Goal: Obtain resource: Download file/media

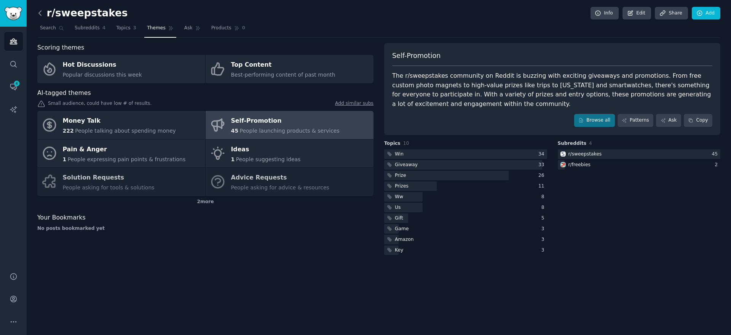
click at [38, 11] on icon at bounding box center [40, 13] width 8 height 8
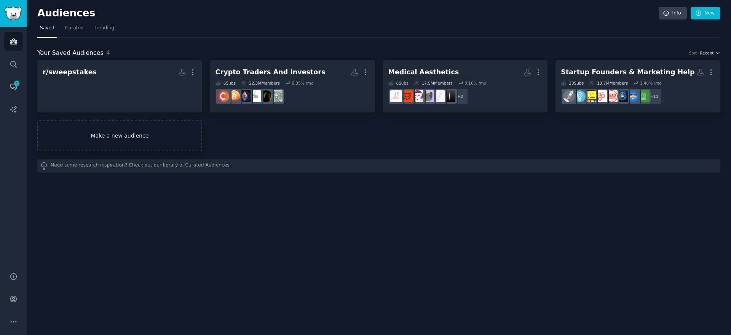
click at [120, 132] on link "Make a new audience" at bounding box center [119, 135] width 165 height 31
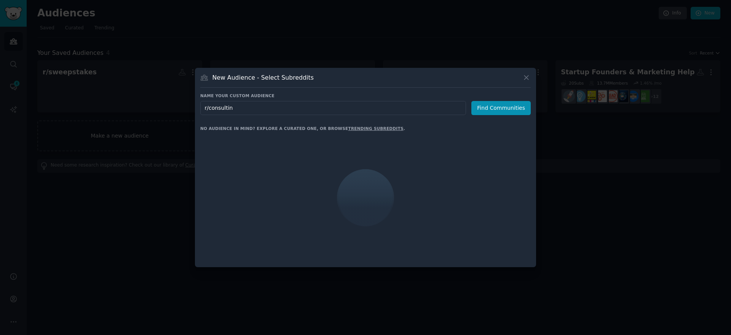
type input "r/consulting"
click button "Find Communities" at bounding box center [500, 108] width 59 height 14
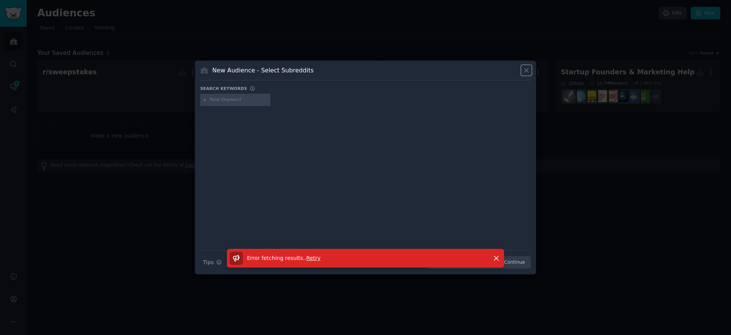
click at [526, 71] on icon at bounding box center [526, 70] width 8 height 8
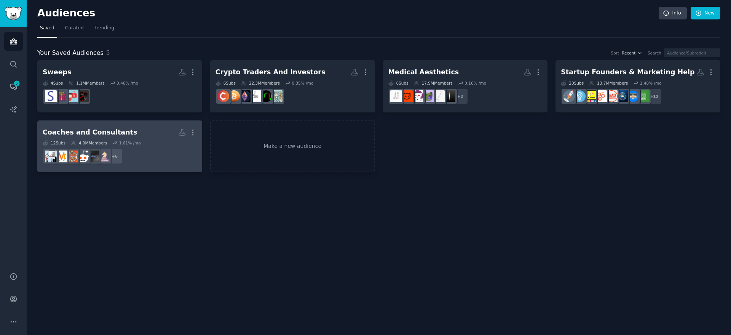
click at [149, 137] on h2 "Coaches and Consultants More" at bounding box center [120, 132] width 154 height 13
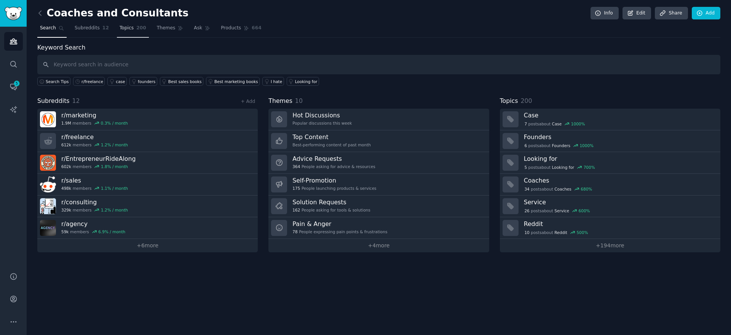
click at [123, 28] on span "Topics" at bounding box center [127, 28] width 14 height 7
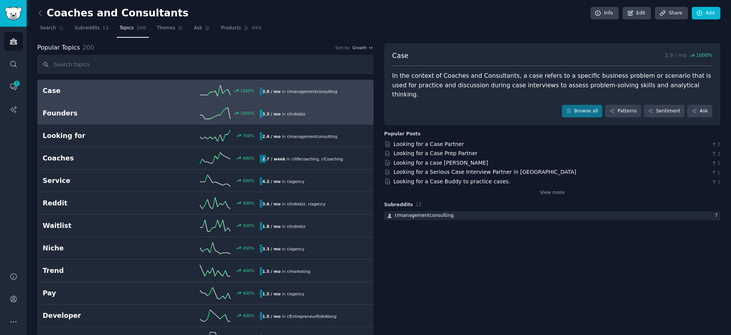
click at [128, 112] on h2 "Founders" at bounding box center [97, 114] width 109 height 10
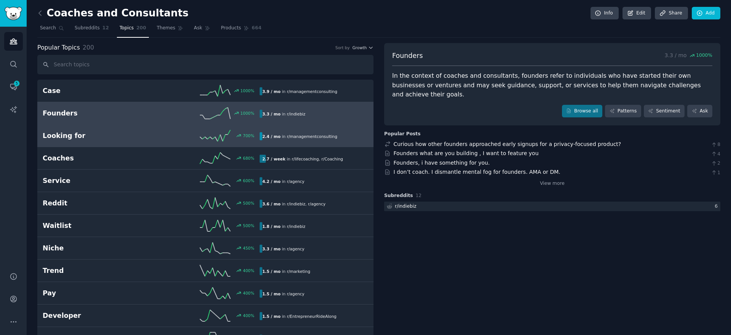
click at [90, 132] on h2 "Looking for" at bounding box center [97, 136] width 109 height 10
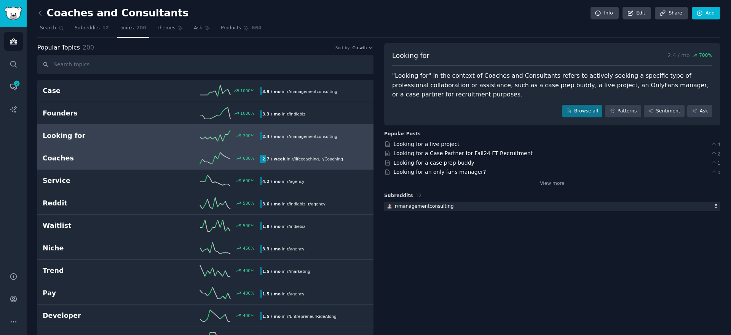
click at [91, 153] on h2 "Coaches" at bounding box center [97, 158] width 109 height 10
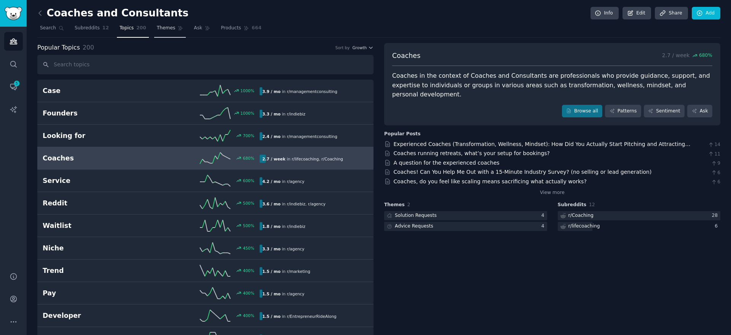
click at [158, 29] on span "Themes" at bounding box center [166, 28] width 19 height 7
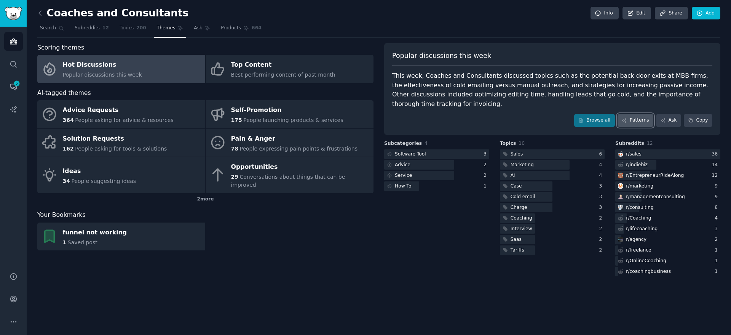
click at [639, 120] on link "Patterns" at bounding box center [636, 120] width 36 height 13
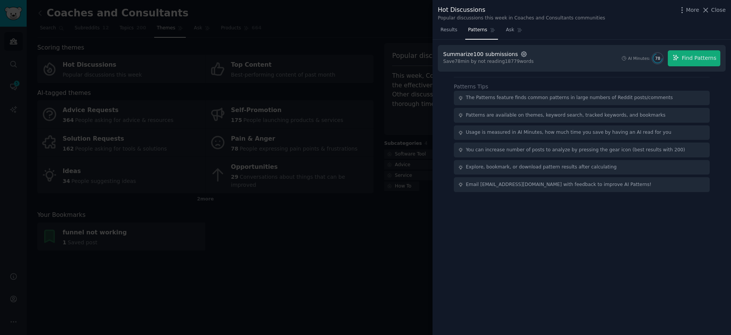
click at [521, 53] on icon "button" at bounding box center [524, 54] width 7 height 7
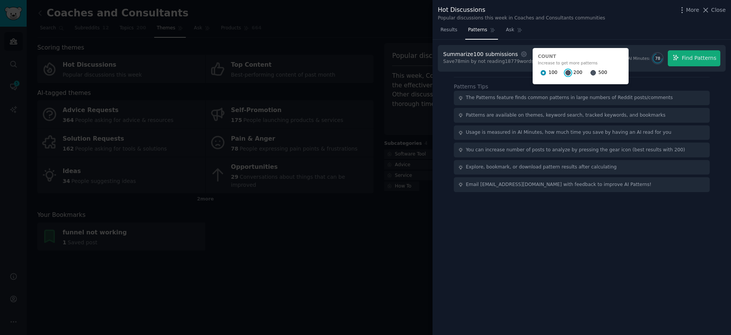
click at [566, 73] on input "200" at bounding box center [568, 72] width 5 height 5
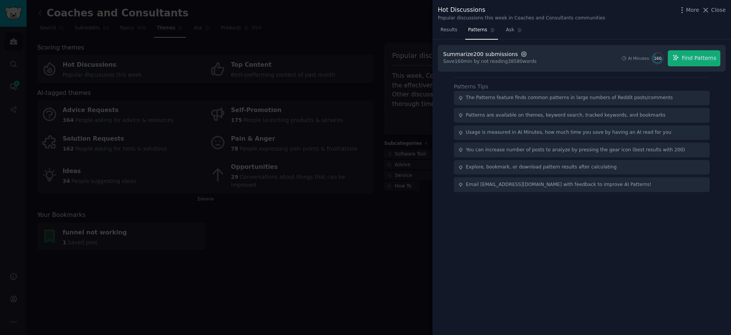
click at [521, 51] on icon "button" at bounding box center [524, 54] width 7 height 7
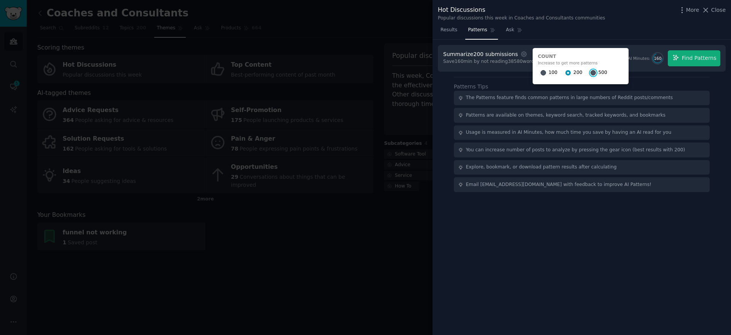
click at [591, 72] on input "500" at bounding box center [593, 72] width 5 height 5
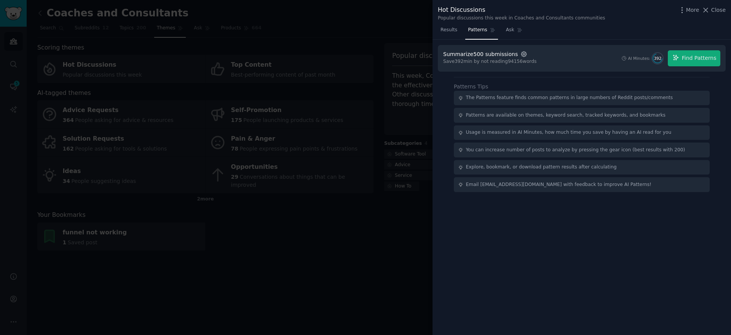
click at [521, 55] on icon "button" at bounding box center [524, 54] width 7 height 7
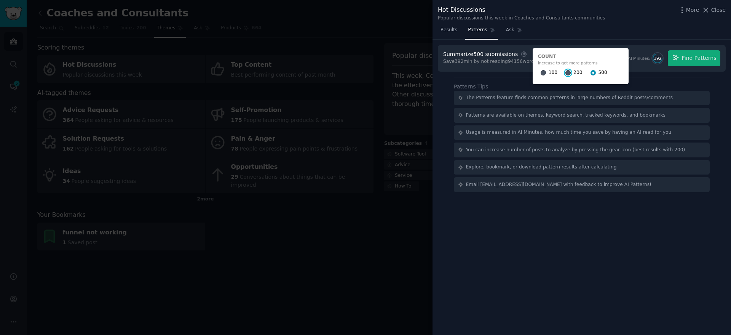
click at [566, 72] on input "200" at bounding box center [568, 72] width 5 height 5
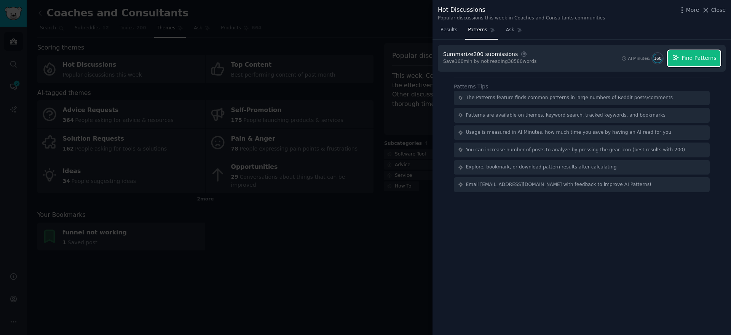
click at [685, 57] on span "Find Patterns" at bounding box center [699, 58] width 35 height 8
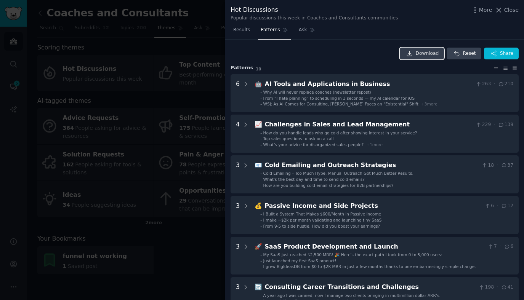
click at [419, 52] on span "Download" at bounding box center [426, 53] width 23 height 7
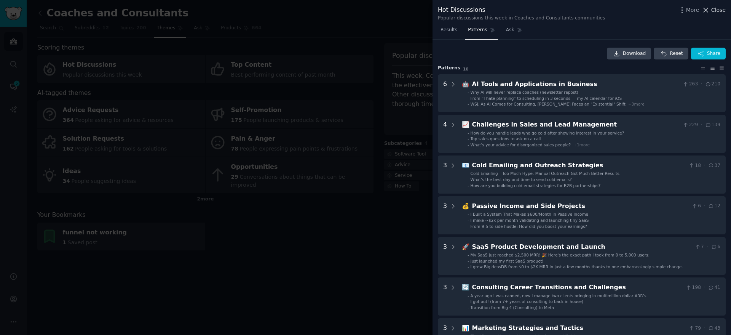
click at [708, 9] on icon at bounding box center [706, 10] width 8 height 8
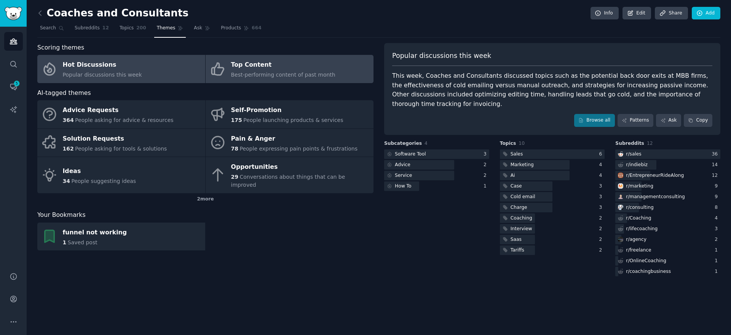
click at [248, 67] on div "Top Content" at bounding box center [283, 65] width 104 height 12
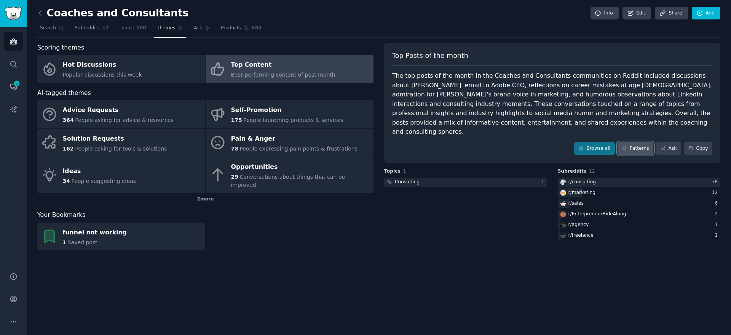
click at [638, 142] on link "Patterns" at bounding box center [636, 148] width 36 height 13
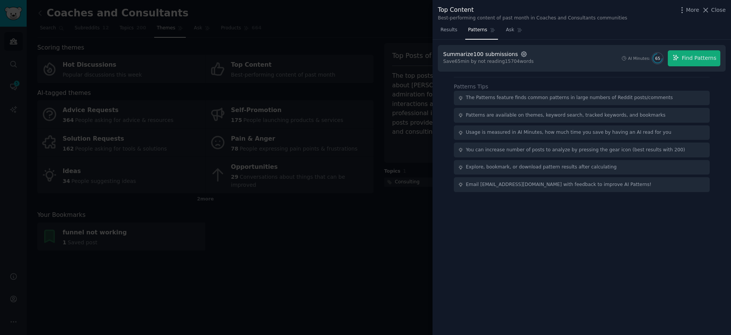
click at [523, 54] on icon "button" at bounding box center [524, 54] width 2 height 2
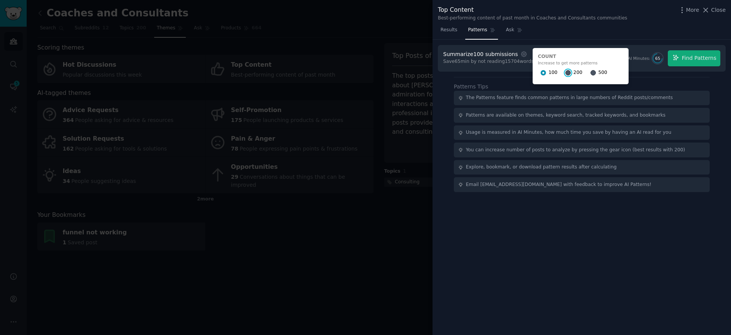
click at [566, 72] on input "200" at bounding box center [568, 72] width 5 height 5
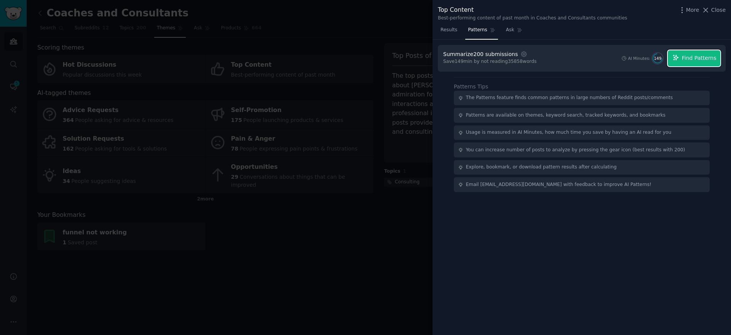
click at [685, 61] on span "Find Patterns" at bounding box center [699, 58] width 35 height 8
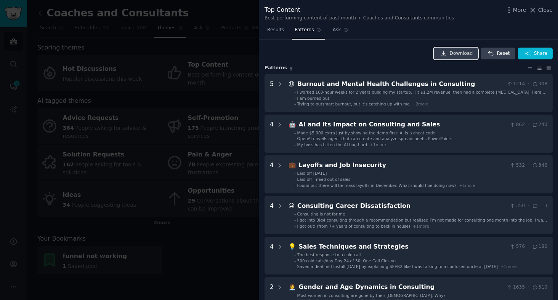
click at [460, 54] on span "Download" at bounding box center [460, 53] width 23 height 7
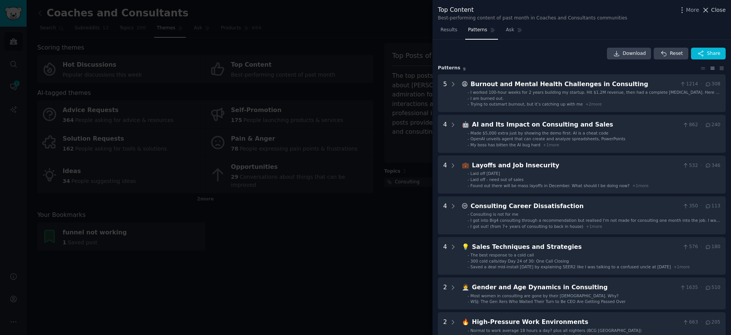
click at [708, 8] on icon at bounding box center [706, 10] width 8 height 8
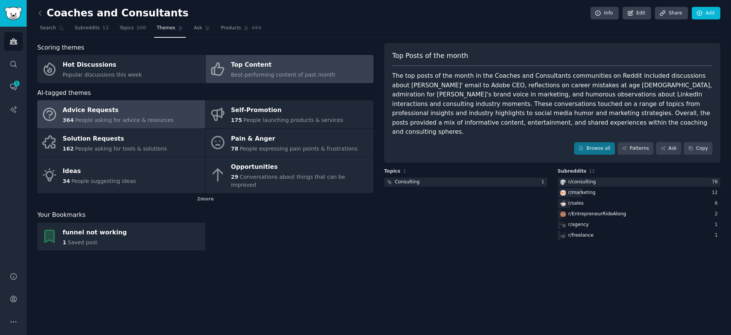
click at [127, 110] on div "Advice Requests" at bounding box center [118, 110] width 111 height 12
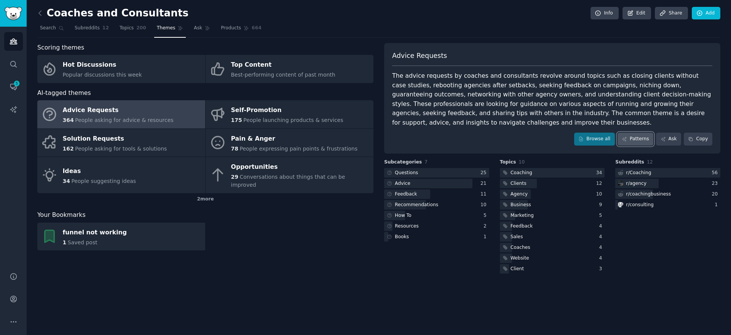
click at [634, 133] on link "Patterns" at bounding box center [636, 139] width 36 height 13
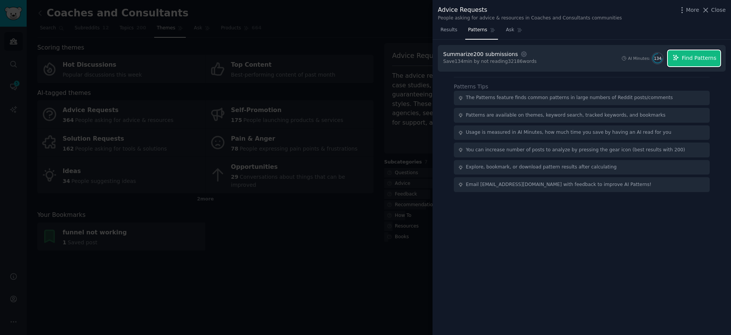
click at [685, 59] on span "Find Patterns" at bounding box center [699, 58] width 35 height 8
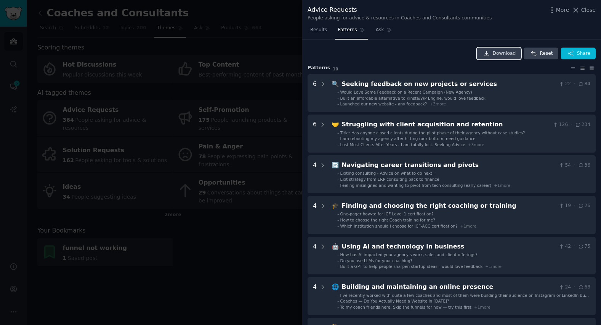
click at [503, 56] on span "Download" at bounding box center [503, 53] width 23 height 7
drag, startPoint x: 578, startPoint y: 8, endPoint x: 575, endPoint y: 12, distance: 5.1
click at [578, 8] on icon at bounding box center [576, 10] width 4 height 4
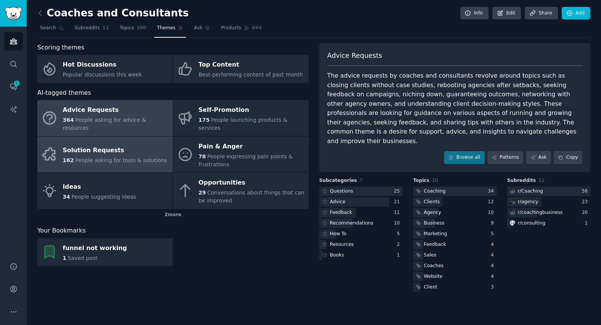
click at [125, 145] on div "Solution Requests" at bounding box center [115, 151] width 104 height 12
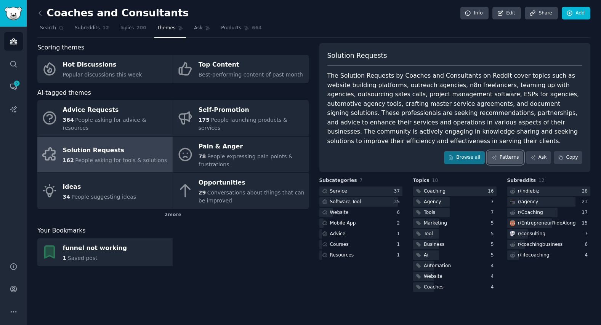
click at [507, 151] on link "Patterns" at bounding box center [505, 157] width 36 height 13
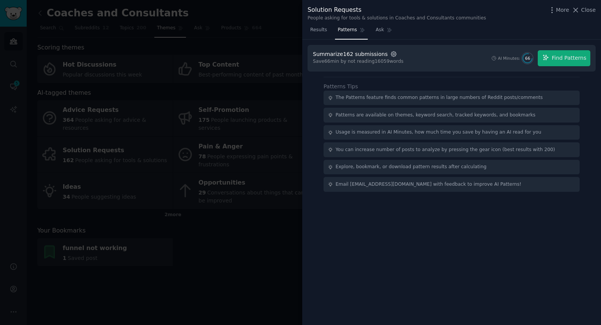
click at [390, 53] on icon "button" at bounding box center [393, 54] width 7 height 7
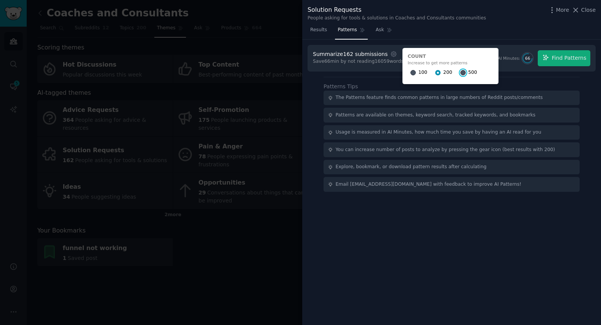
click at [460, 72] on input "500" at bounding box center [462, 72] width 5 height 5
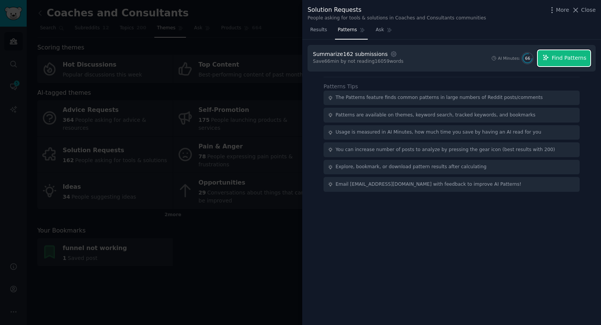
click at [558, 58] on span "Find Patterns" at bounding box center [568, 58] width 35 height 8
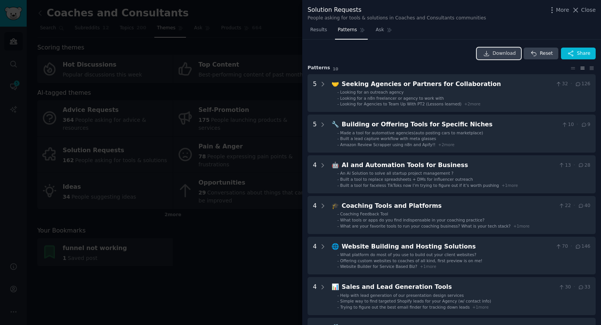
click at [498, 55] on span "Download" at bounding box center [503, 53] width 23 height 7
click at [579, 11] on icon at bounding box center [575, 10] width 8 height 8
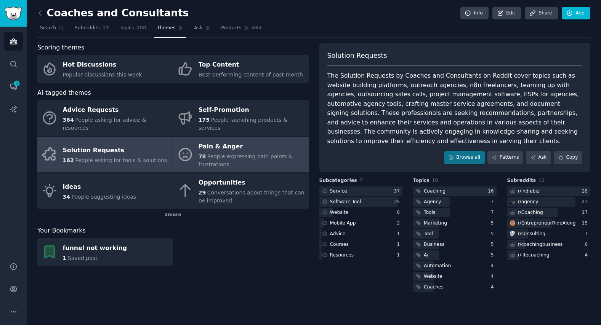
click at [222, 142] on div "Pain & Anger" at bounding box center [251, 147] width 106 height 12
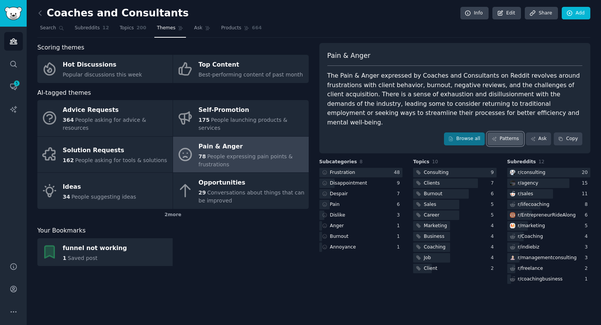
click at [506, 133] on link "Patterns" at bounding box center [505, 139] width 36 height 13
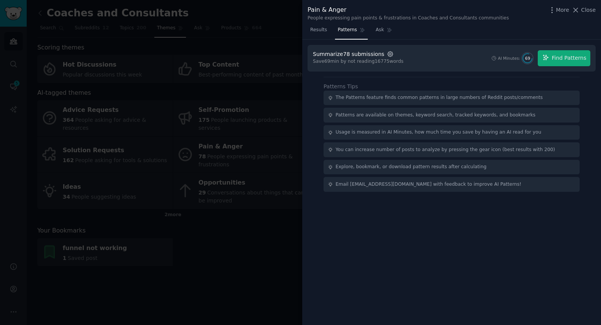
click at [387, 54] on icon "button" at bounding box center [390, 54] width 7 height 7
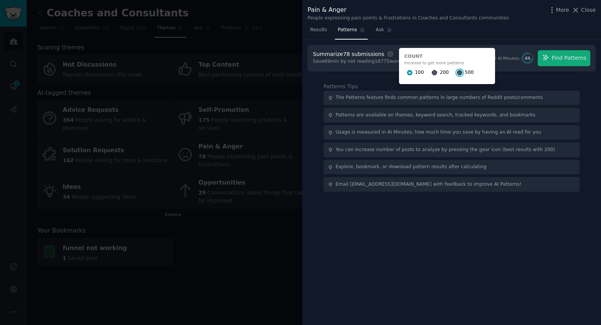
click at [457, 73] on input "500" at bounding box center [459, 72] width 5 height 5
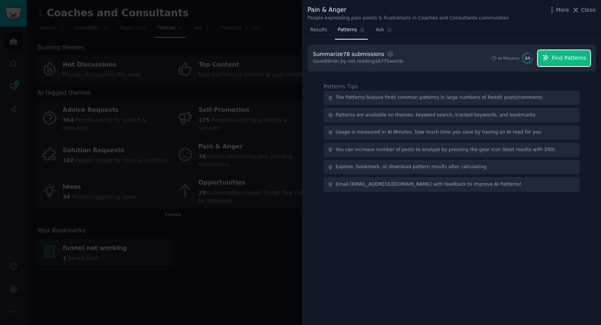
click at [553, 56] on button "Find Patterns" at bounding box center [563, 58] width 53 height 16
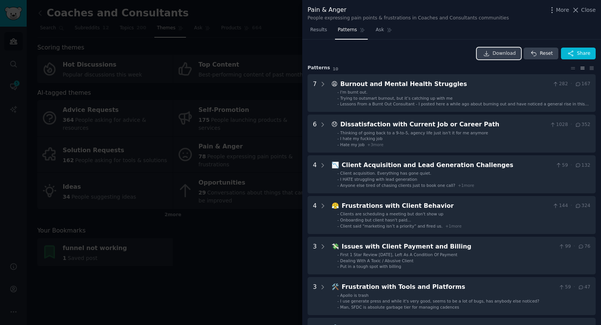
click at [489, 51] on icon at bounding box center [486, 53] width 7 height 7
click at [578, 7] on icon at bounding box center [575, 10] width 8 height 8
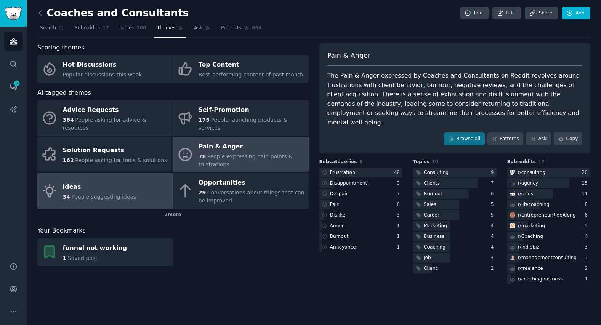
click at [78, 184] on div "Ideas" at bounding box center [99, 187] width 73 height 12
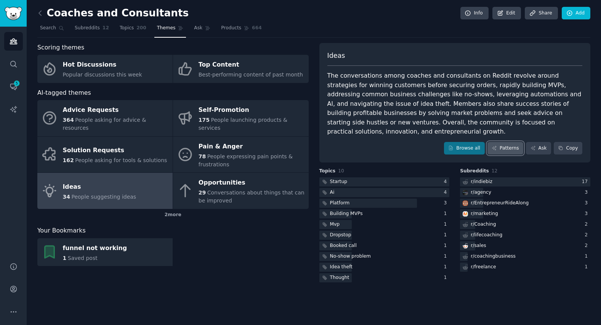
click at [510, 142] on link "Patterns" at bounding box center [505, 148] width 36 height 13
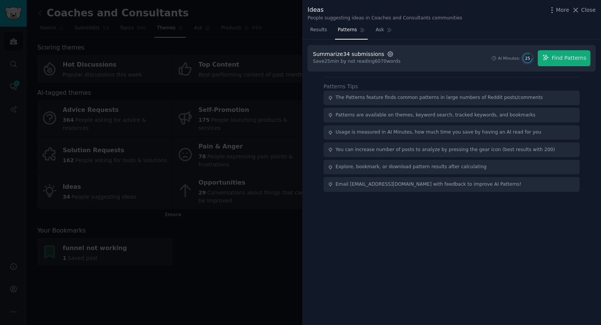
click at [387, 51] on icon "button" at bounding box center [390, 54] width 7 height 7
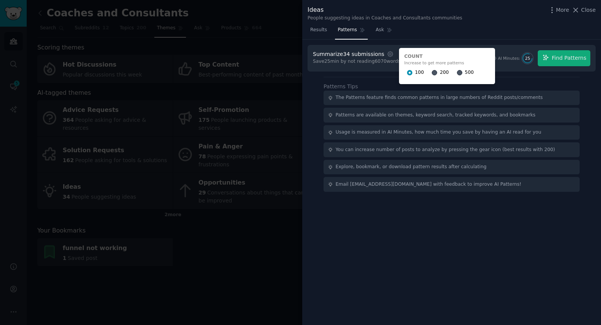
click at [431, 73] on div "200" at bounding box center [439, 73] width 17 height 12
click at [431, 72] on input "200" at bounding box center [433, 72] width 5 height 5
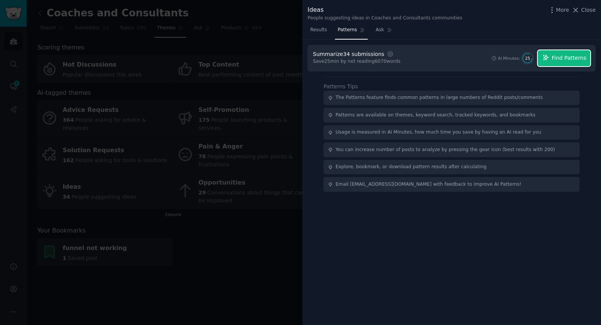
click at [559, 59] on span "Find Patterns" at bounding box center [568, 58] width 35 height 8
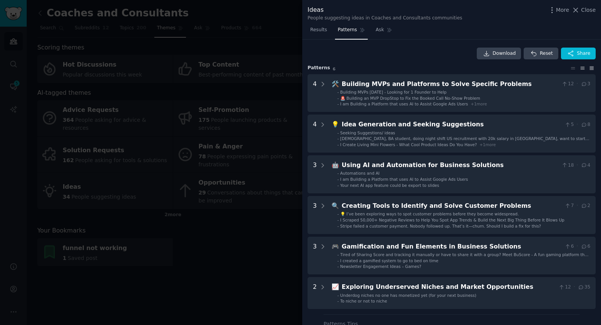
click at [590, 68] on icon at bounding box center [591, 68] width 8 height 5
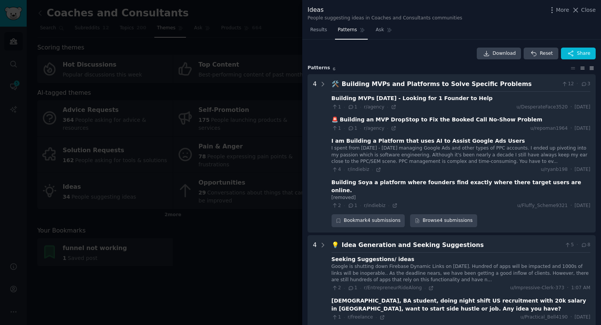
click at [581, 69] on icon at bounding box center [582, 68] width 8 height 5
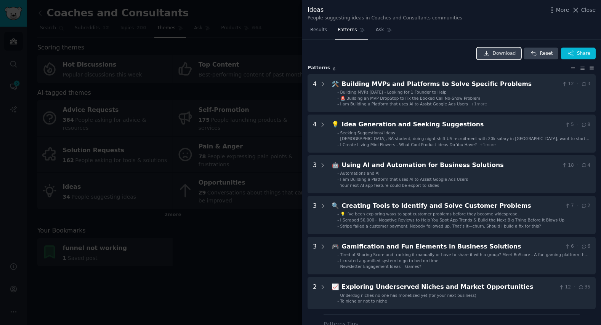
click at [498, 55] on span "Download" at bounding box center [503, 53] width 23 height 7
click at [579, 9] on icon at bounding box center [575, 10] width 8 height 8
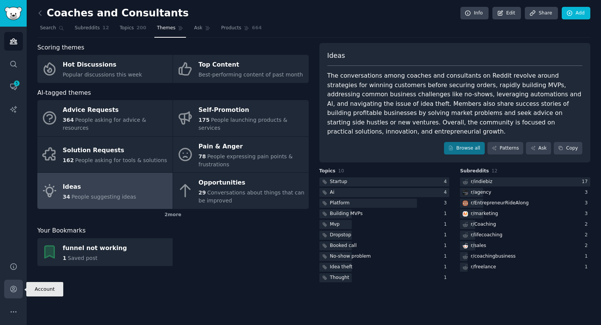
click at [13, 289] on icon "Sidebar" at bounding box center [14, 289] width 8 height 8
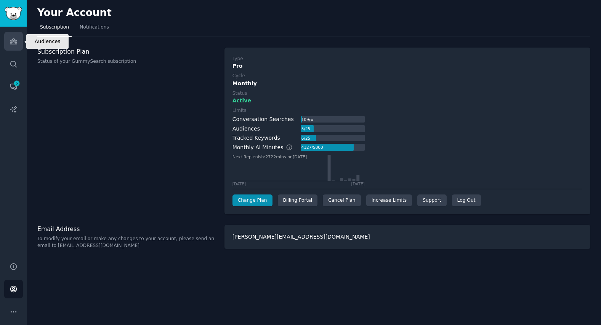
click at [15, 44] on icon "Sidebar" at bounding box center [14, 41] width 8 height 8
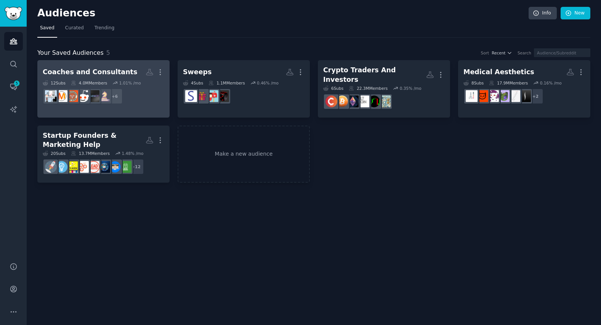
click at [101, 69] on div "Coaches and Consultants" at bounding box center [90, 72] width 94 height 10
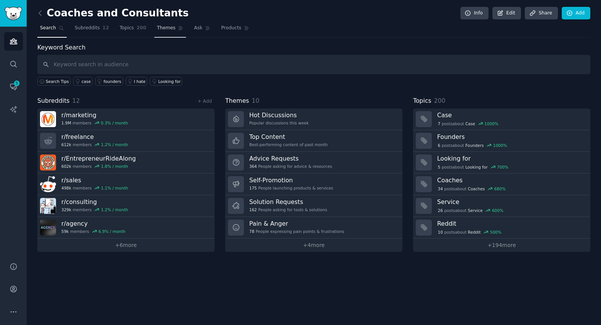
click at [159, 26] on span "Themes" at bounding box center [166, 28] width 19 height 7
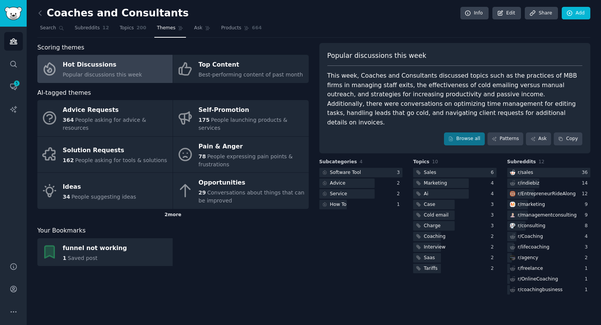
click at [176, 209] on div "2 more" at bounding box center [172, 215] width 271 height 12
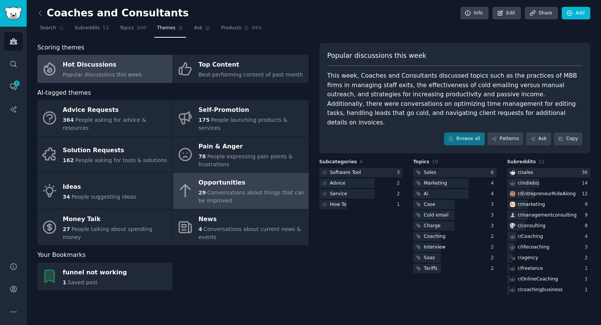
click at [215, 190] on span "Conversations about things that can be improved" at bounding box center [251, 197] width 106 height 14
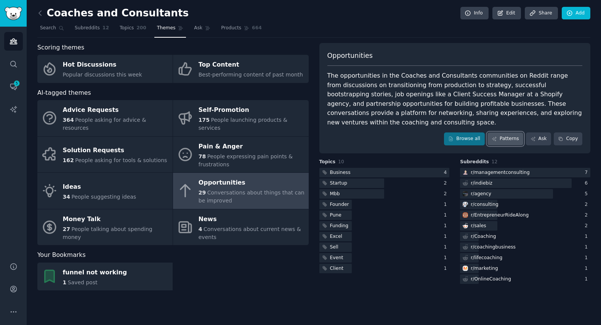
click at [502, 133] on link "Patterns" at bounding box center [505, 139] width 36 height 13
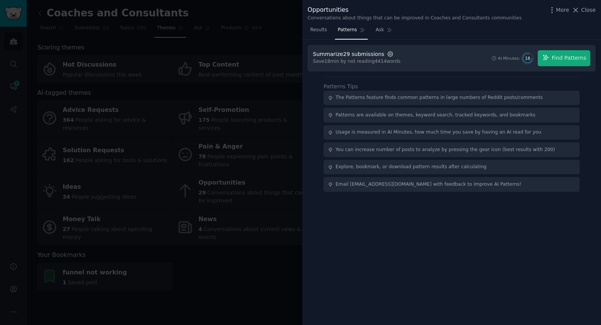
click at [389, 53] on icon "button" at bounding box center [390, 54] width 2 height 2
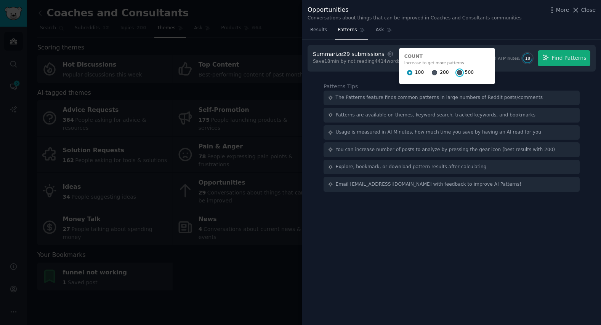
click at [457, 72] on input "500" at bounding box center [459, 72] width 5 height 5
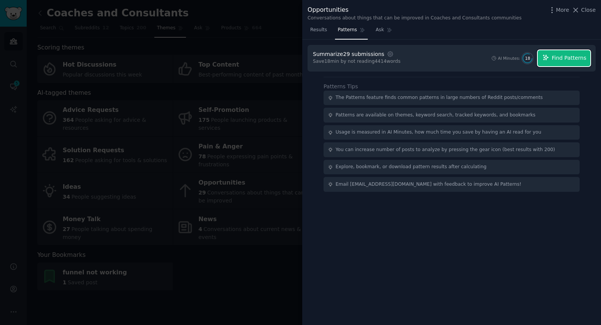
click at [553, 59] on button "Find Patterns" at bounding box center [563, 58] width 53 height 16
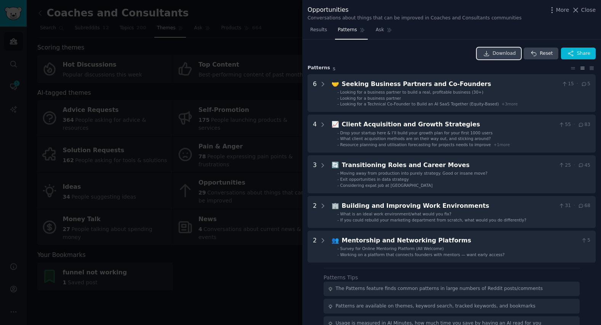
click at [494, 54] on link "Download" at bounding box center [498, 54] width 45 height 12
click at [583, 11] on span "Close" at bounding box center [588, 10] width 14 height 8
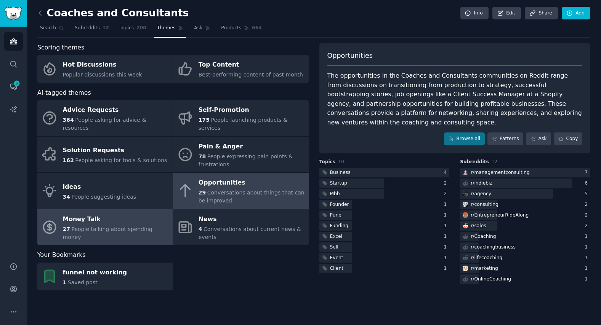
click at [123, 216] on div "Money Talk" at bounding box center [116, 219] width 106 height 12
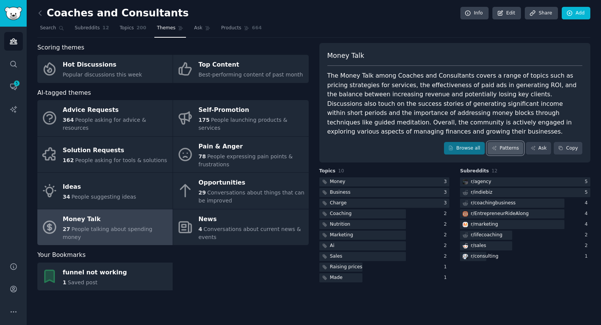
click at [502, 142] on link "Patterns" at bounding box center [505, 148] width 36 height 13
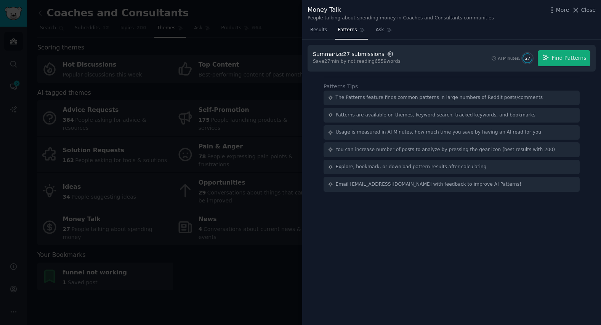
click at [387, 52] on icon "button" at bounding box center [390, 54] width 7 height 7
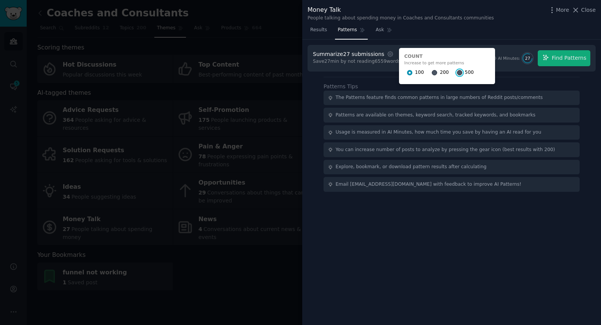
click at [457, 71] on input "500" at bounding box center [459, 72] width 5 height 5
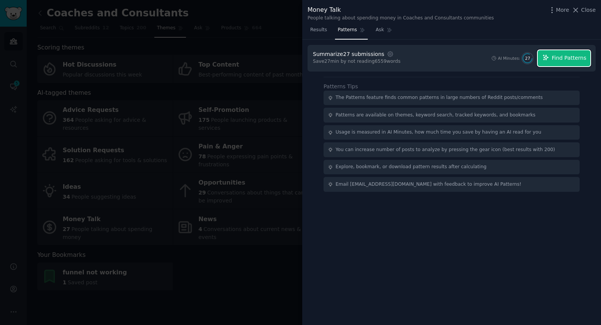
click at [558, 54] on span "Find Patterns" at bounding box center [568, 58] width 35 height 8
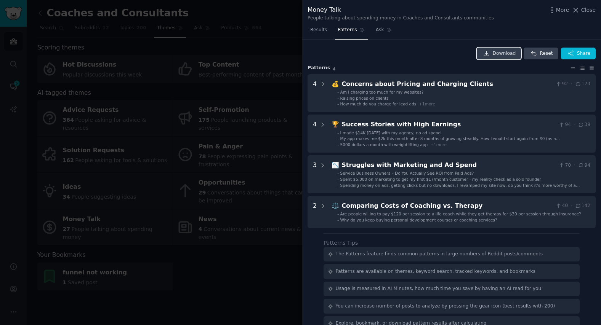
click at [503, 56] on span "Download" at bounding box center [503, 53] width 23 height 7
click at [317, 48] on div "Download Reset Share" at bounding box center [451, 54] width 288 height 12
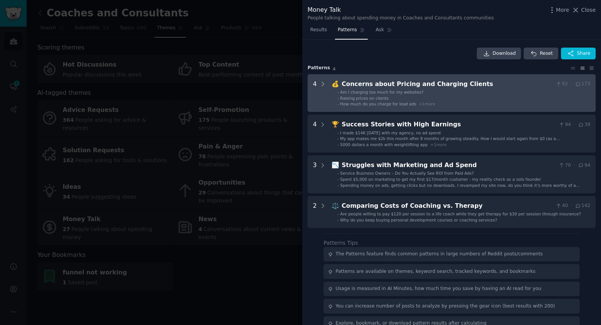
click at [362, 94] on span "Am I charging too much for my websites?" at bounding box center [381, 92] width 83 height 5
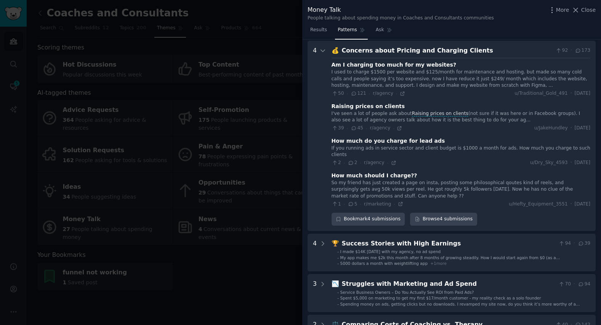
scroll to position [35, 0]
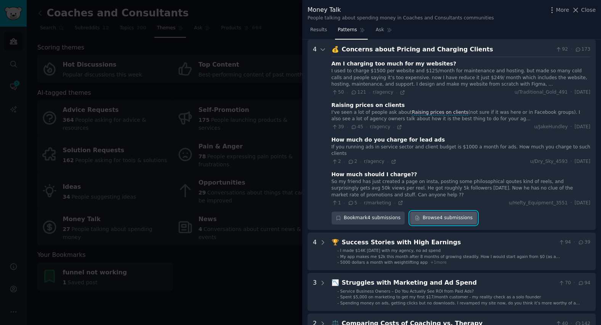
click at [446, 212] on link "Browse 4 submissions" at bounding box center [443, 218] width 67 height 13
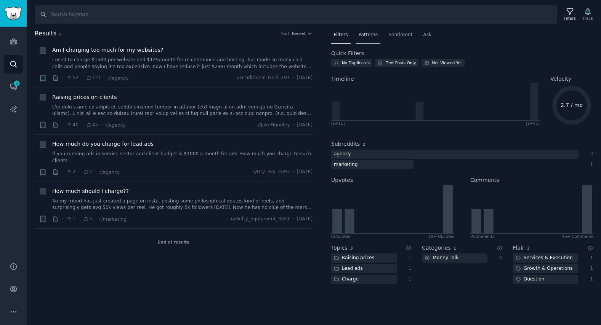
click at [363, 34] on span "Patterns" at bounding box center [367, 35] width 19 height 7
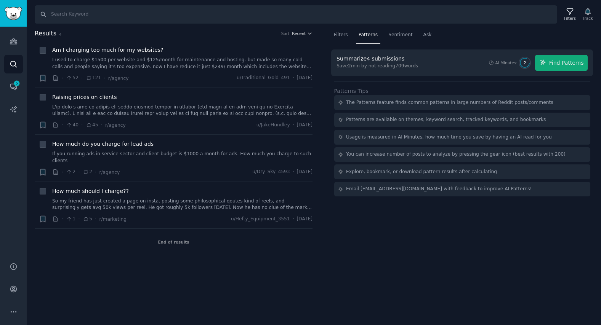
click at [302, 32] on span "Recent" at bounding box center [299, 33] width 14 height 5
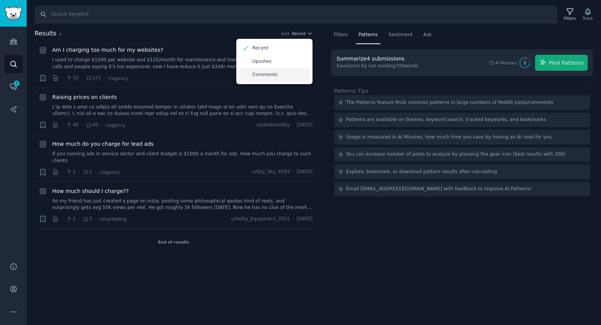
click at [268, 74] on p "Comments" at bounding box center [264, 75] width 25 height 7
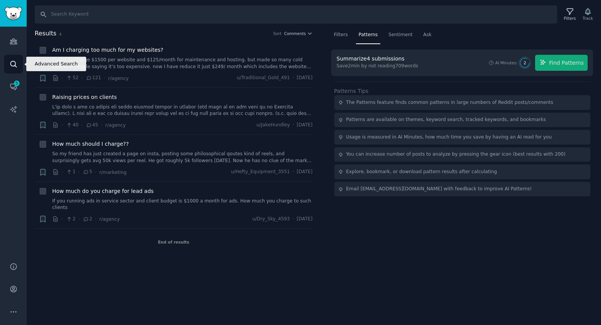
click at [13, 63] on icon "Sidebar" at bounding box center [14, 64] width 8 height 8
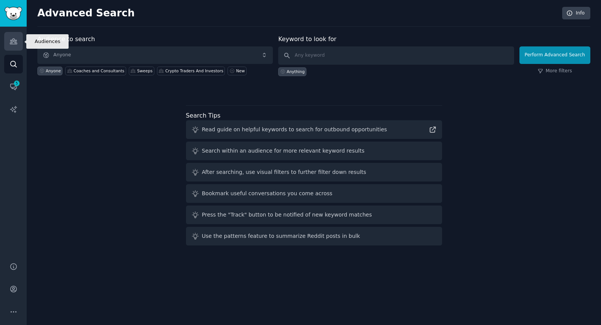
click at [17, 40] on icon "Sidebar" at bounding box center [14, 41] width 8 height 8
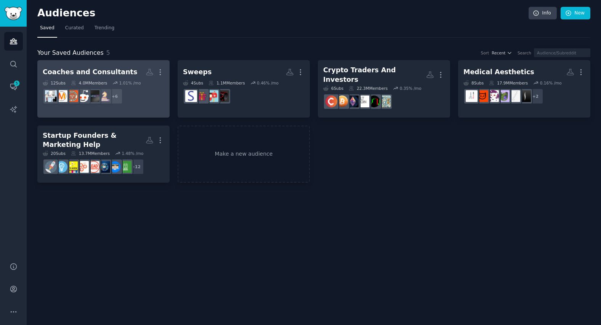
click at [106, 67] on div "Coaches and Consultants" at bounding box center [90, 72] width 94 height 10
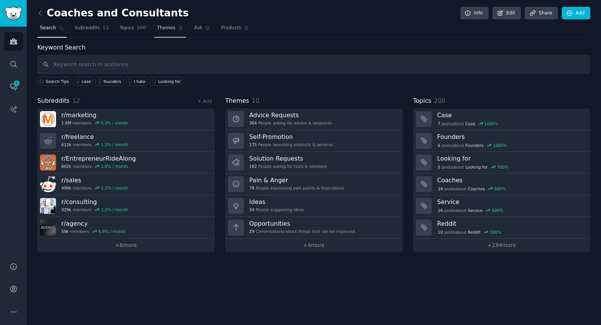
click at [157, 28] on span "Themes" at bounding box center [166, 28] width 19 height 7
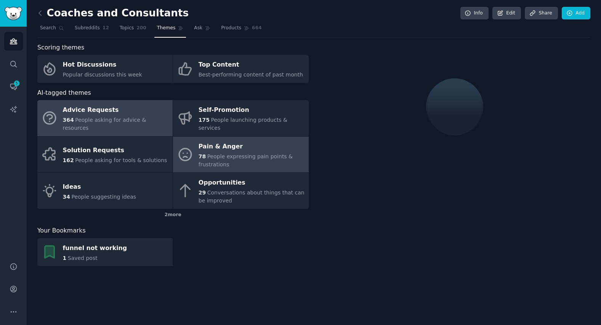
click at [230, 141] on div "Pain & Anger" at bounding box center [251, 147] width 106 height 12
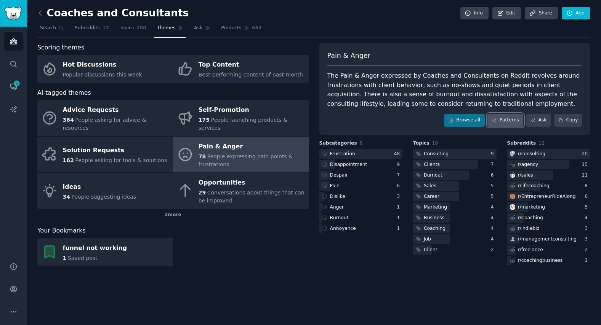
click at [508, 121] on link "Patterns" at bounding box center [505, 120] width 36 height 13
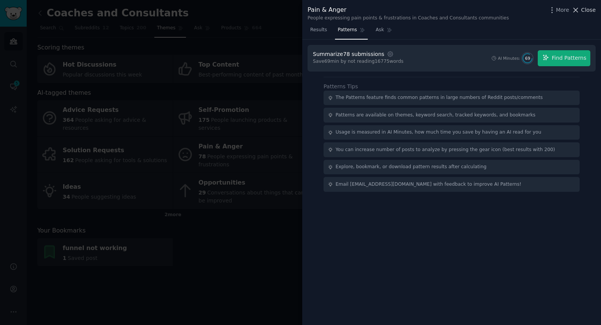
click at [579, 10] on icon at bounding box center [575, 10] width 8 height 8
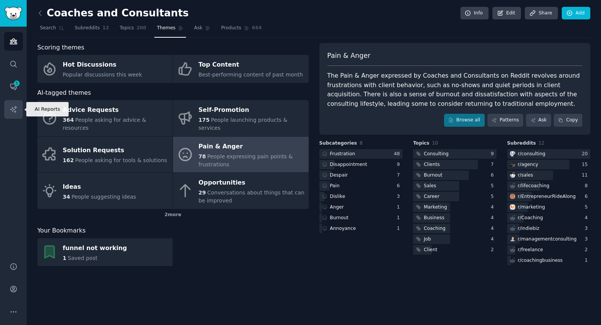
click at [16, 109] on icon "Sidebar" at bounding box center [14, 109] width 8 height 8
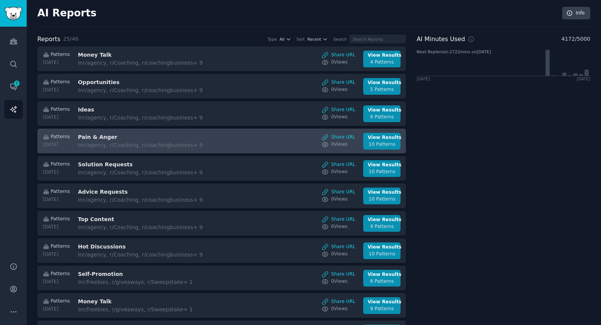
click at [202, 137] on h3 "Pain & Anger" at bounding box center [142, 137] width 128 height 8
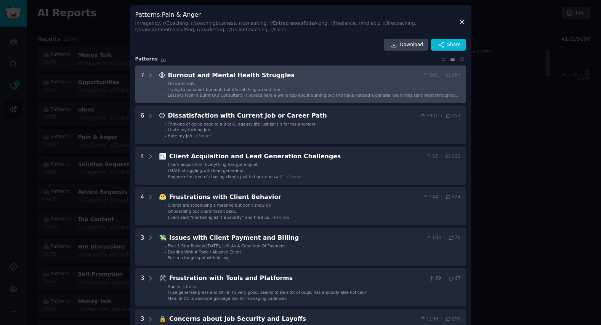
click at [258, 85] on li "- I'm burnt out." at bounding box center [313, 83] width 296 height 5
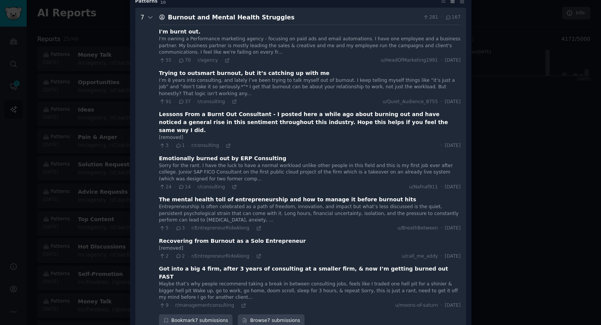
scroll to position [66, 0]
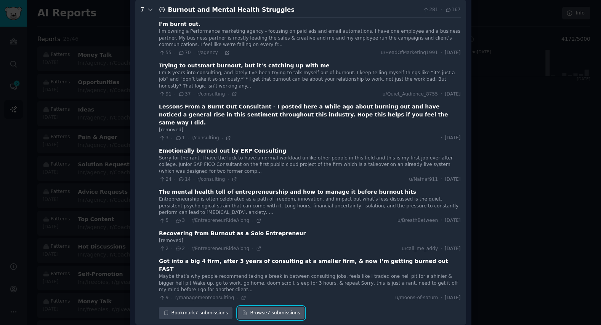
click at [274, 307] on link "Browse 7 submissions" at bounding box center [271, 313] width 67 height 13
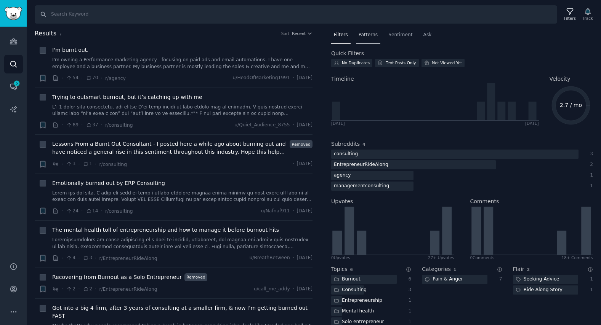
click at [369, 34] on span "Patterns" at bounding box center [367, 35] width 19 height 7
